Goal: Navigation & Orientation: Find specific page/section

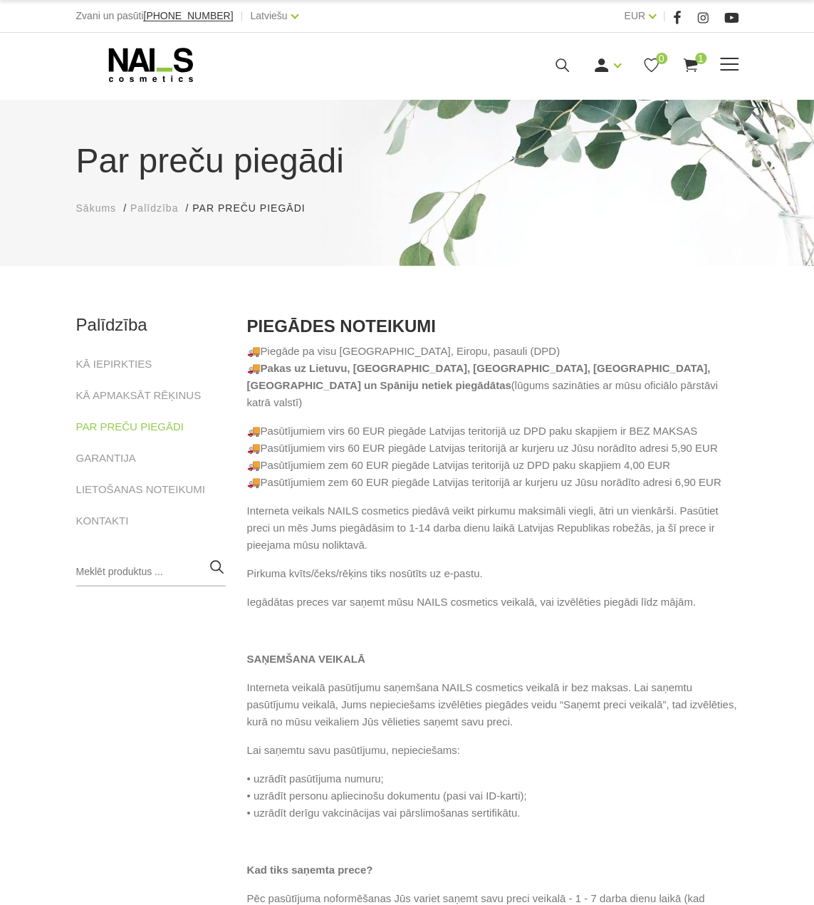
click at [160, 72] on icon at bounding box center [151, 65] width 150 height 36
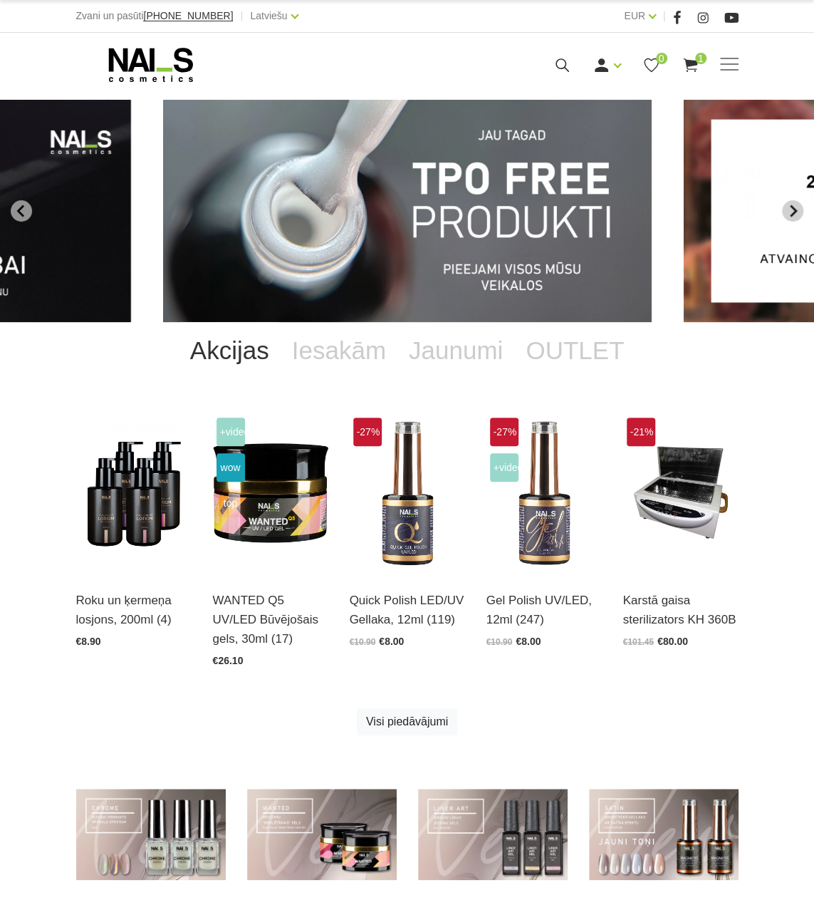
click at [795, 207] on icon "Next slide" at bounding box center [793, 210] width 13 height 13
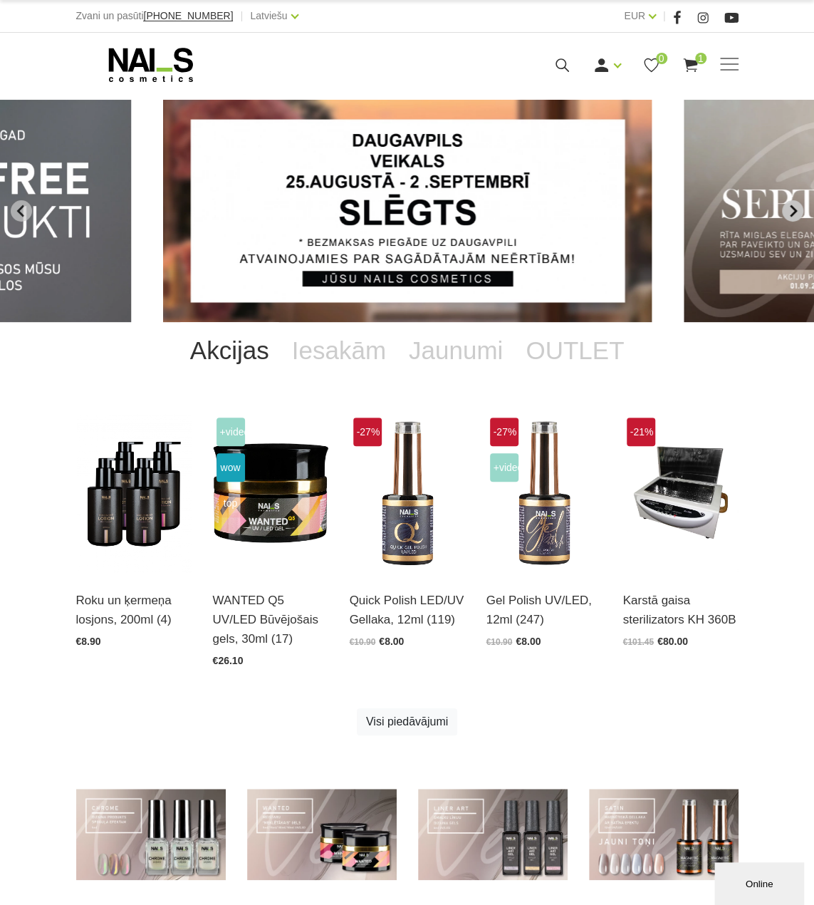
click at [795, 207] on icon "Next slide" at bounding box center [793, 210] width 13 height 13
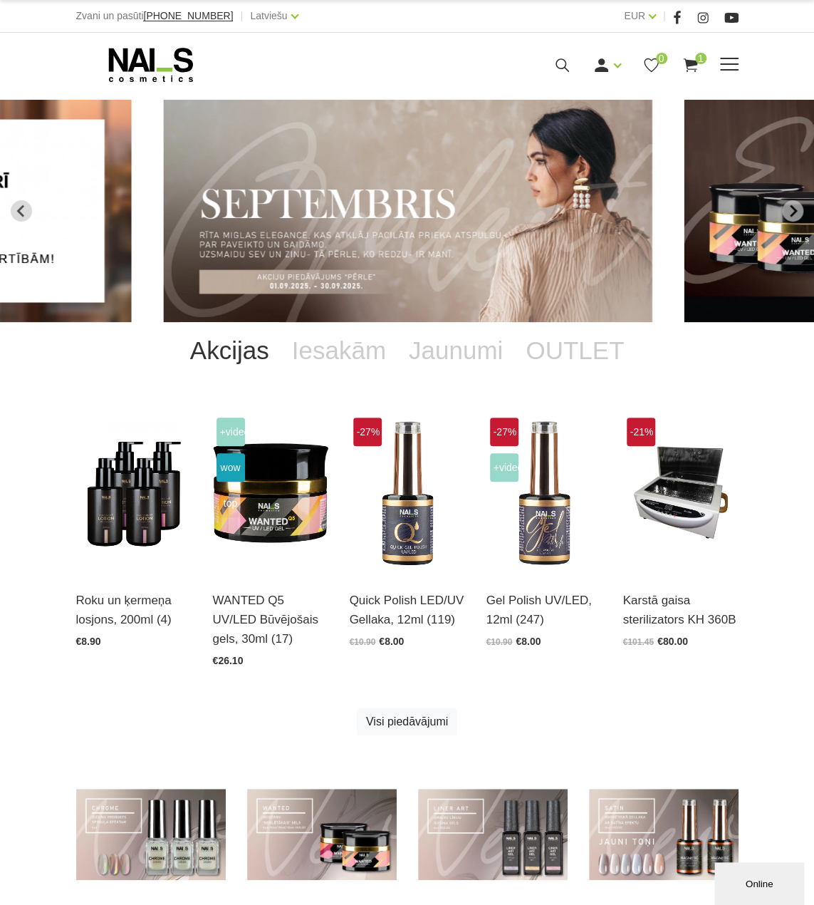
click at [170, 66] on icon at bounding box center [151, 65] width 150 height 36
